Goal: Information Seeking & Learning: Learn about a topic

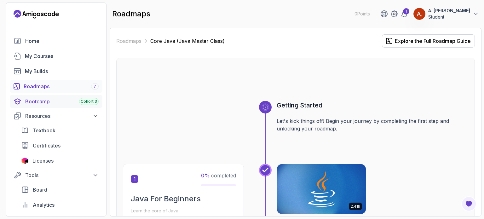
click at [82, 101] on span "Cohort 3" at bounding box center [89, 101] width 16 height 5
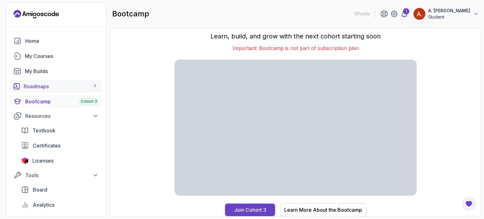
click at [71, 80] on link "Roadmaps 7" at bounding box center [56, 86] width 93 height 13
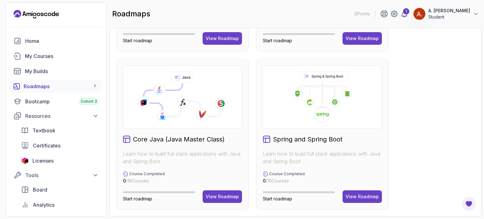
scroll to position [135, 0]
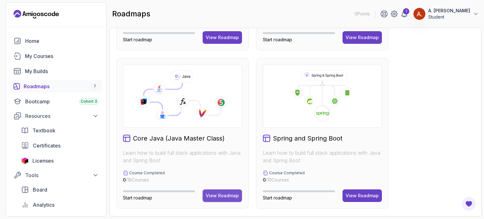
click at [218, 191] on button "View Roadmap" at bounding box center [222, 195] width 39 height 13
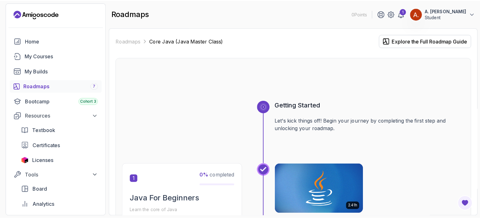
scroll to position [43, 0]
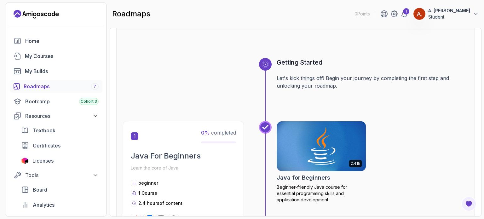
click at [294, 154] on img at bounding box center [321, 146] width 93 height 52
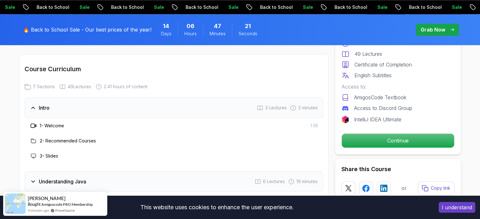
scroll to position [998, 0]
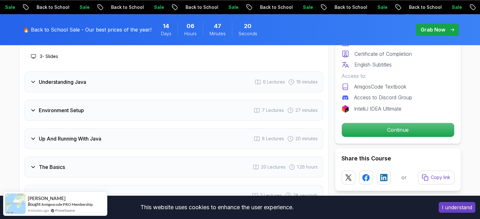
click at [101, 157] on div "The Basics 20 Lectures 1.26 hours" at bounding box center [174, 167] width 298 height 21
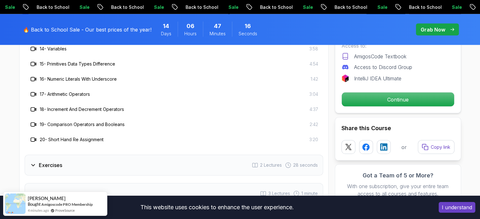
scroll to position [1285, 0]
click at [102, 155] on div "Exercises 2 Lectures 28 seconds" at bounding box center [174, 165] width 298 height 21
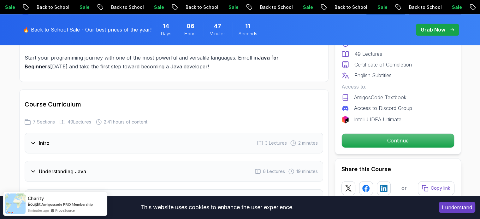
scroll to position [895, 0]
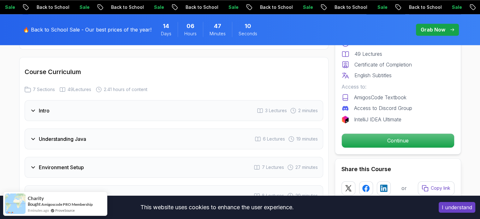
click at [113, 100] on div "Intro 3 Lectures 2 minutes" at bounding box center [174, 110] width 298 height 21
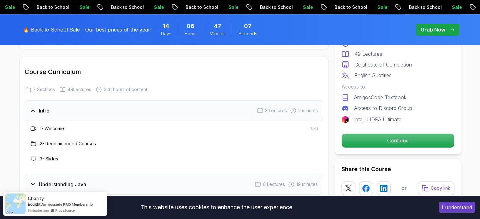
click at [33, 125] on icon at bounding box center [33, 128] width 6 height 6
click at [46, 125] on h3 "1 - Welcome" at bounding box center [52, 128] width 24 height 6
click at [67, 141] on h3 "2 - Recommended Courses" at bounding box center [68, 144] width 56 height 6
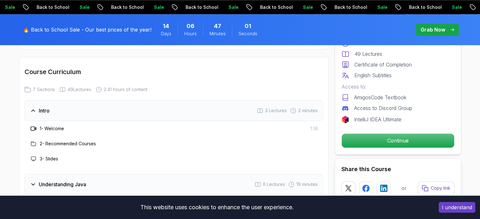
click at [34, 142] on icon at bounding box center [33, 144] width 5 height 4
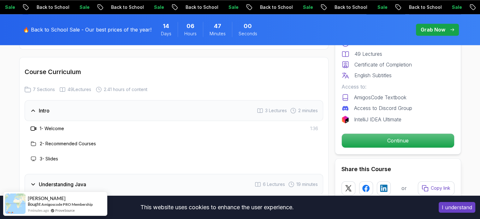
click at [52, 136] on div "2 - Recommended Courses" at bounding box center [174, 143] width 298 height 15
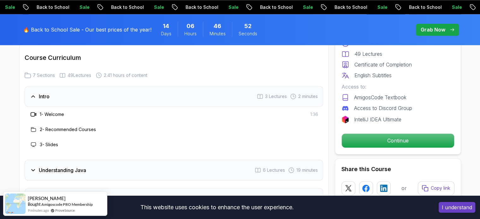
scroll to position [940, 0]
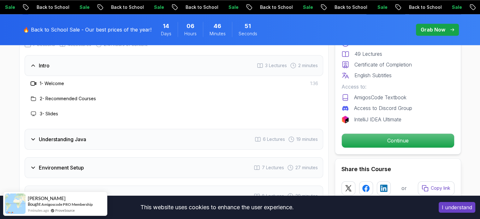
click at [240, 129] on div "Understanding Java 6 Lectures 19 minutes" at bounding box center [174, 139] width 298 height 21
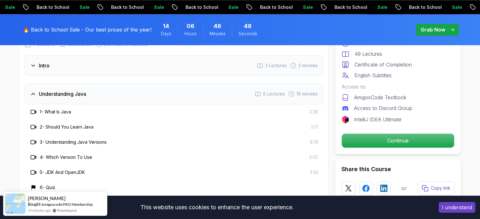
click at [63, 109] on h3 "1 - What Is Java" at bounding box center [55, 112] width 31 height 6
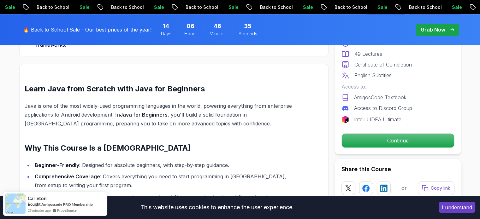
scroll to position [489, 0]
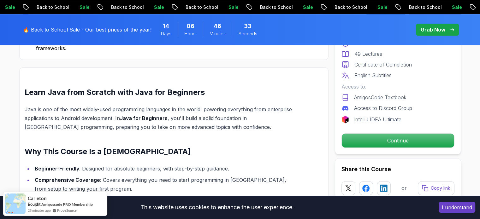
click at [473, 210] on button "I understand" at bounding box center [456, 207] width 37 height 11
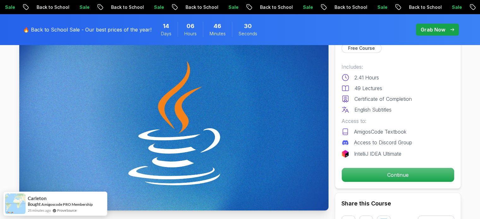
scroll to position [53, 0]
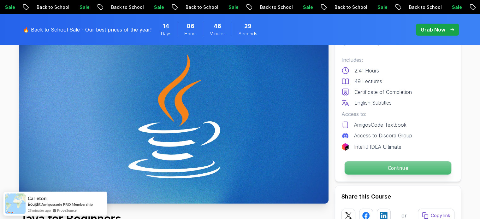
click at [414, 170] on p "Continue" at bounding box center [397, 167] width 107 height 13
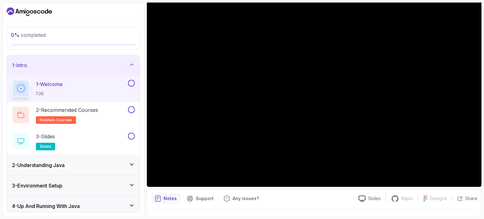
scroll to position [58, 0]
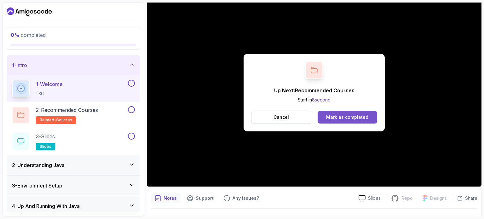
click at [345, 120] on div "Mark as completed" at bounding box center [347, 117] width 42 height 6
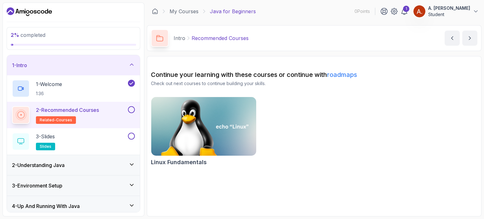
click at [72, 109] on p "2 - Recommended Courses" at bounding box center [67, 110] width 63 height 8
click at [72, 108] on p "2 - Recommended Courses" at bounding box center [67, 110] width 63 height 8
click at [132, 108] on button at bounding box center [131, 109] width 7 height 7
click at [128, 140] on button "3 - Slides slides" at bounding box center [73, 142] width 123 height 18
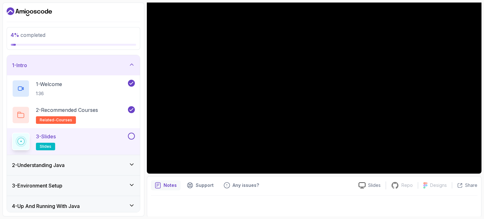
scroll to position [71, 0]
